Goal: Information Seeking & Learning: Learn about a topic

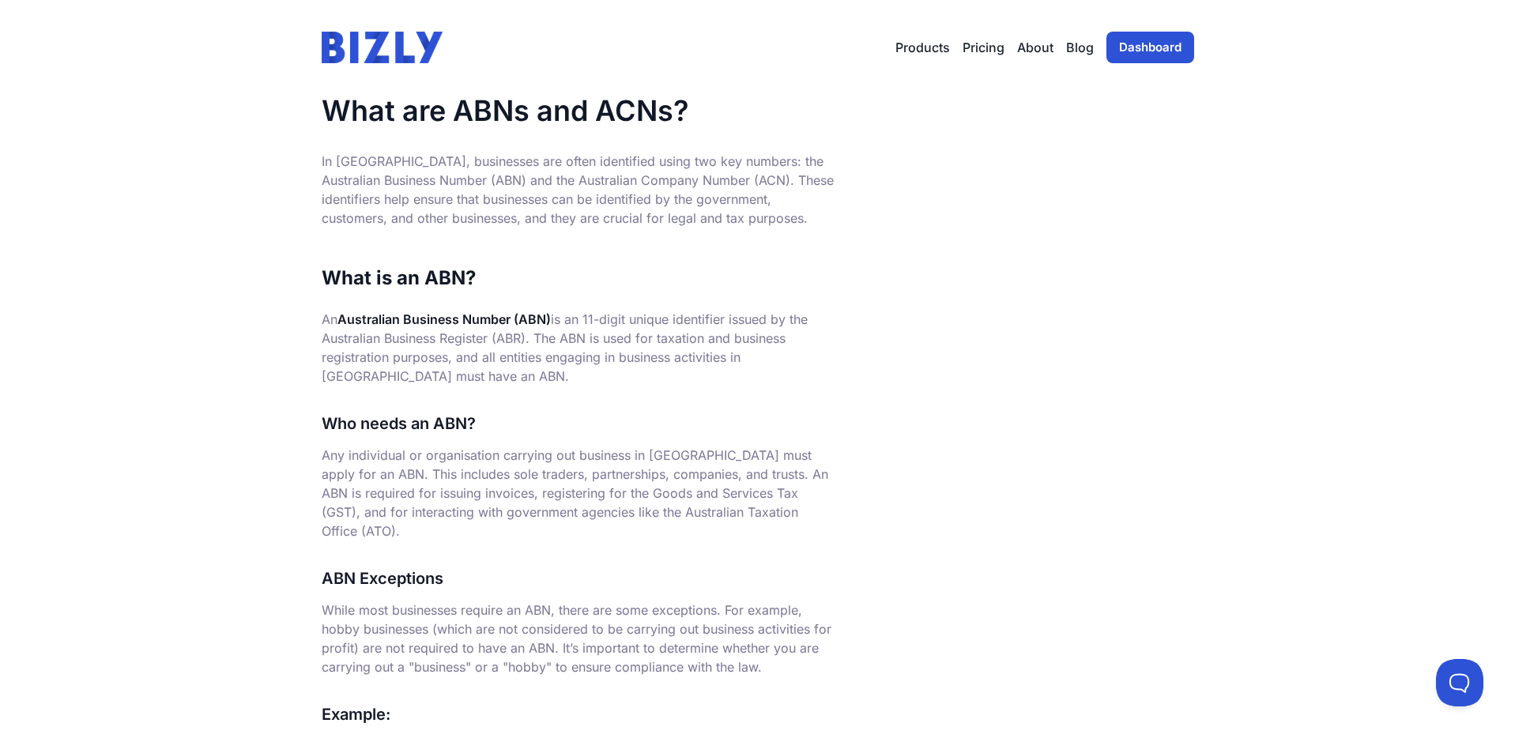
click at [399, 54] on img at bounding box center [383, 48] width 122 height 32
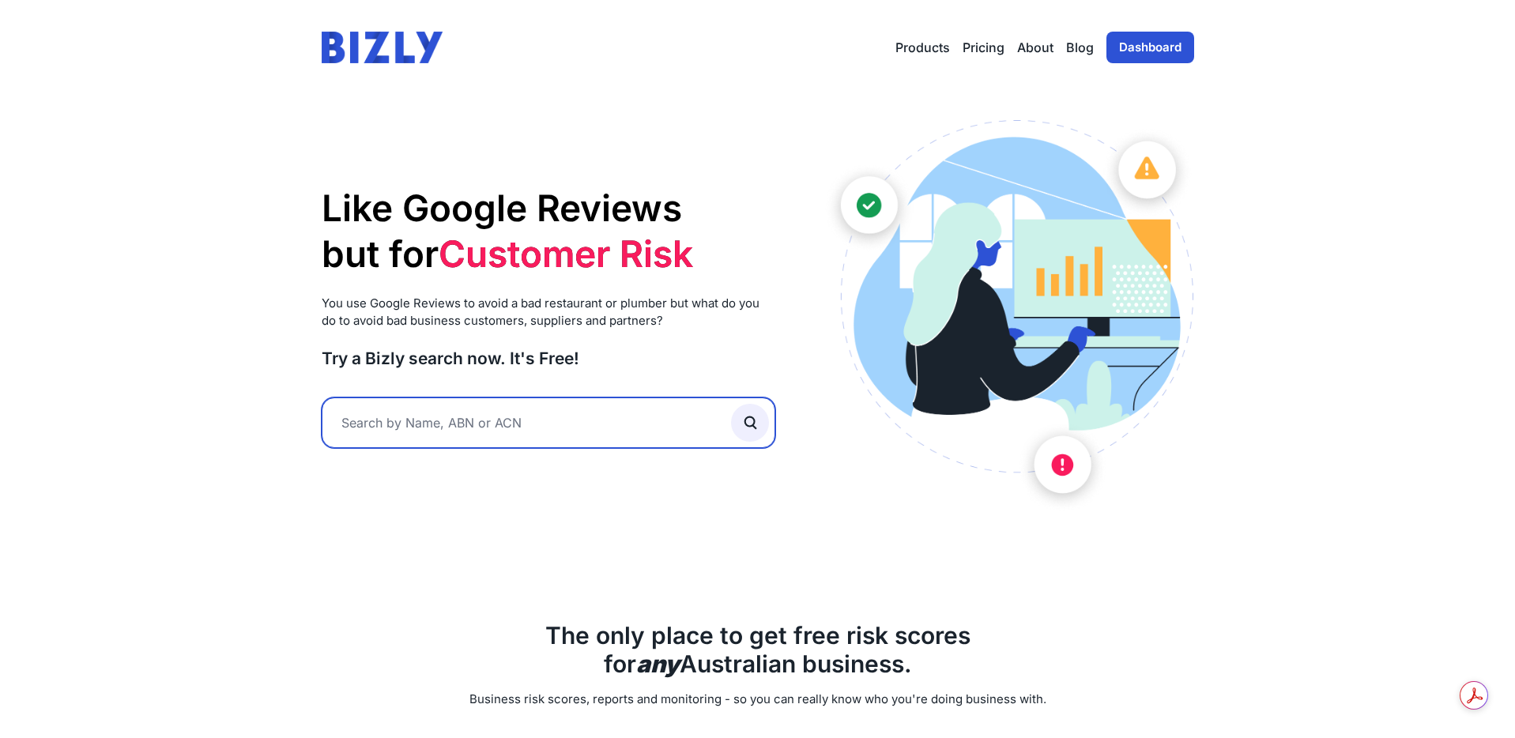
click at [525, 433] on input "text" at bounding box center [549, 422] width 454 height 51
click at [509, 426] on input "text" at bounding box center [549, 422] width 454 height 51
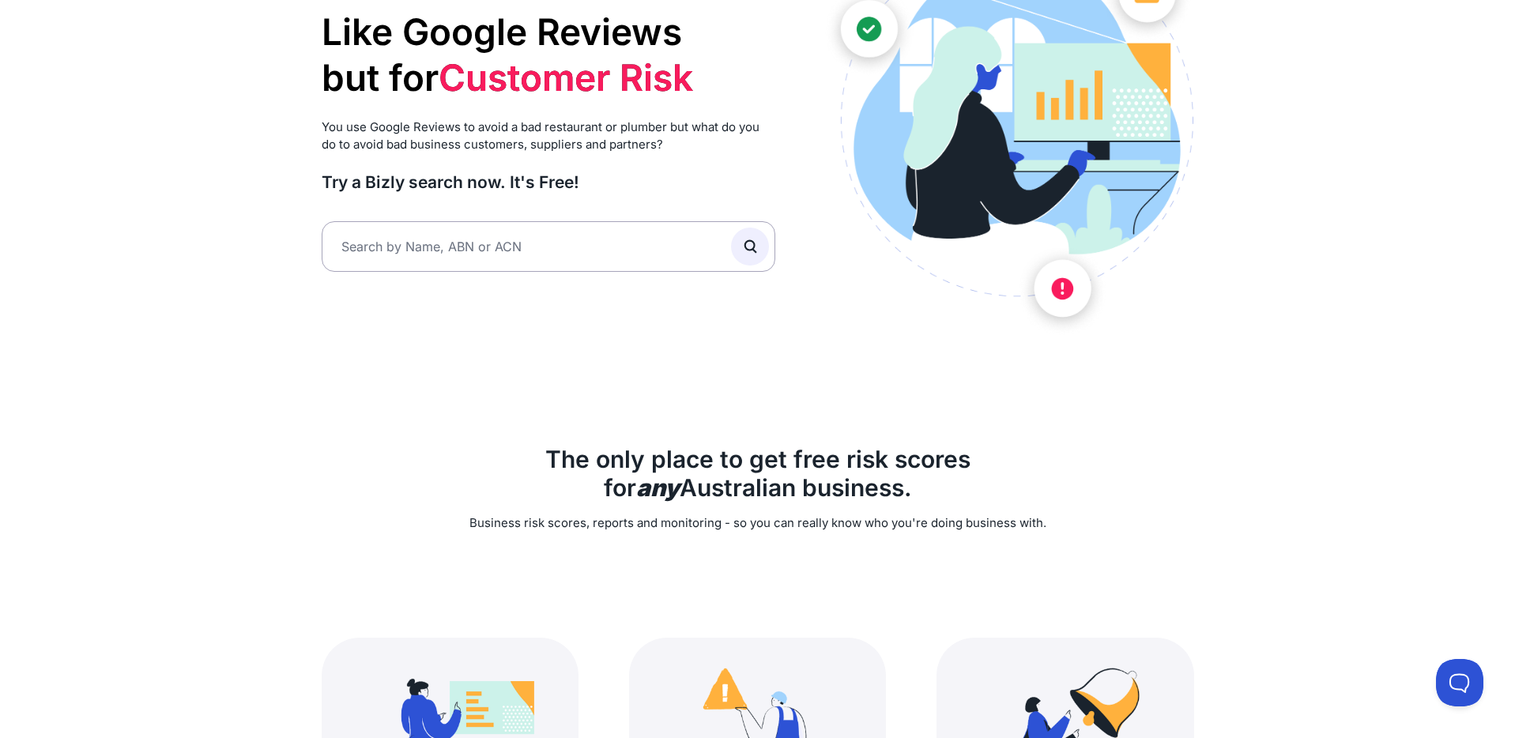
scroll to position [175, 0]
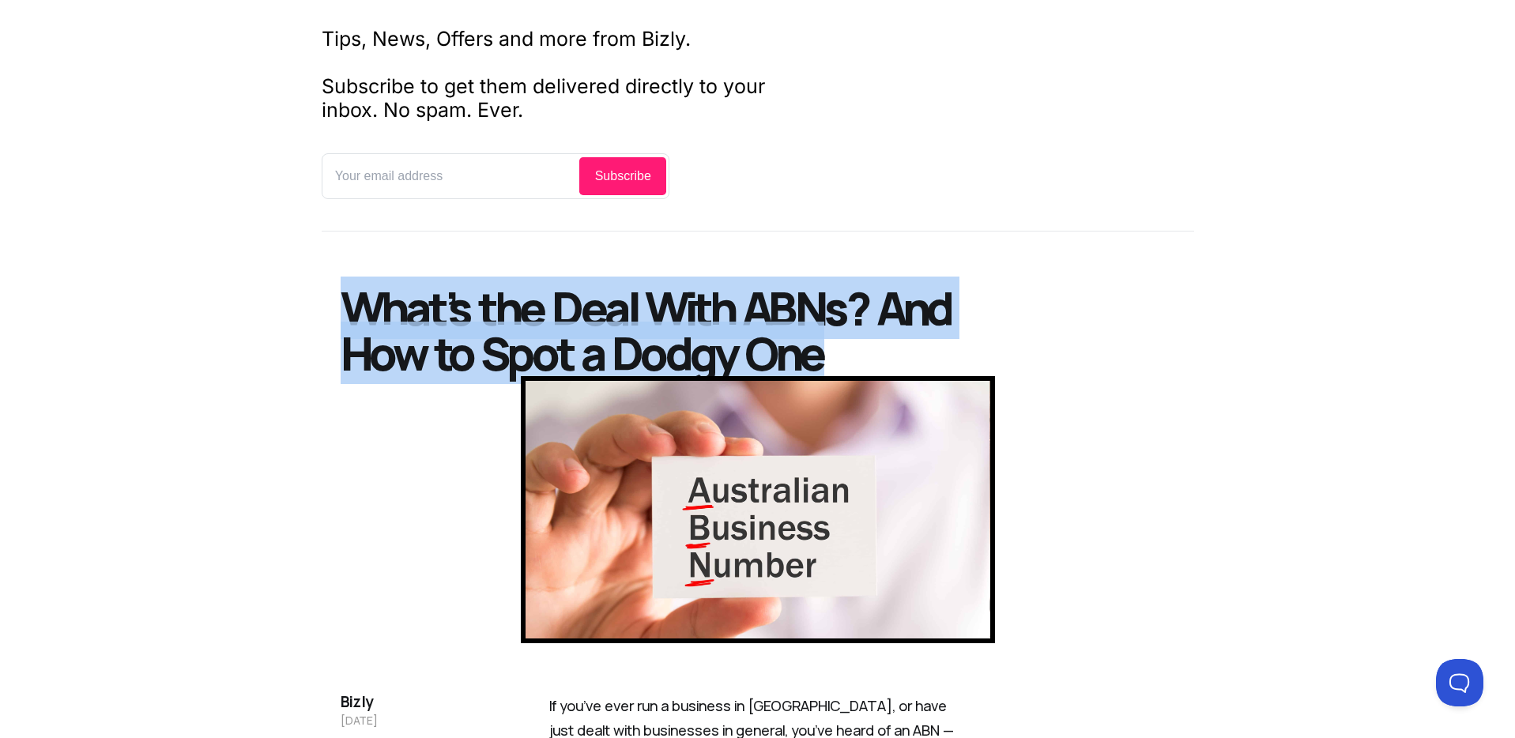
drag, startPoint x: 325, startPoint y: 299, endPoint x: 992, endPoint y: 344, distance: 669.1
copy h1 "What’s the Deal With ABNs? And How to Spot a Dodgy One"
